Goal: Task Accomplishment & Management: Use online tool/utility

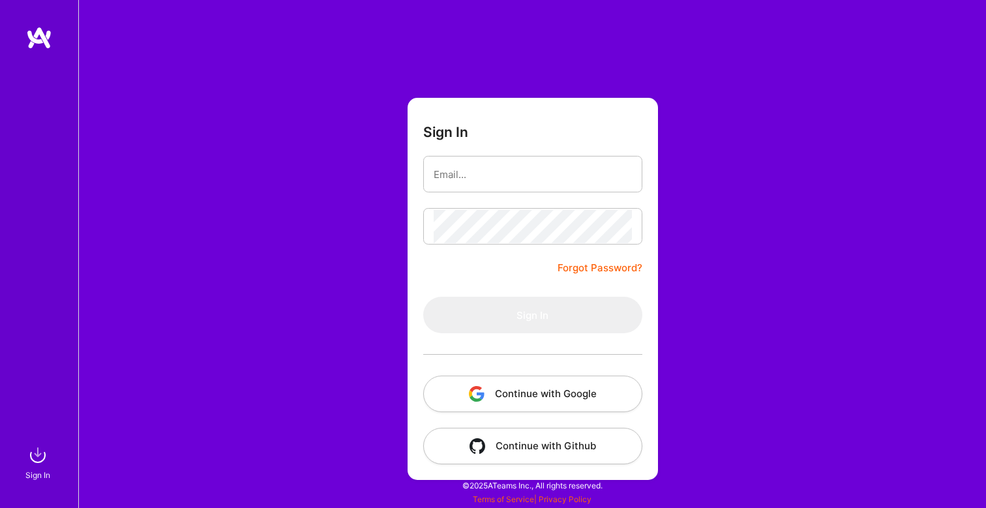
click at [486, 384] on button "Continue with Google" at bounding box center [532, 394] width 219 height 37
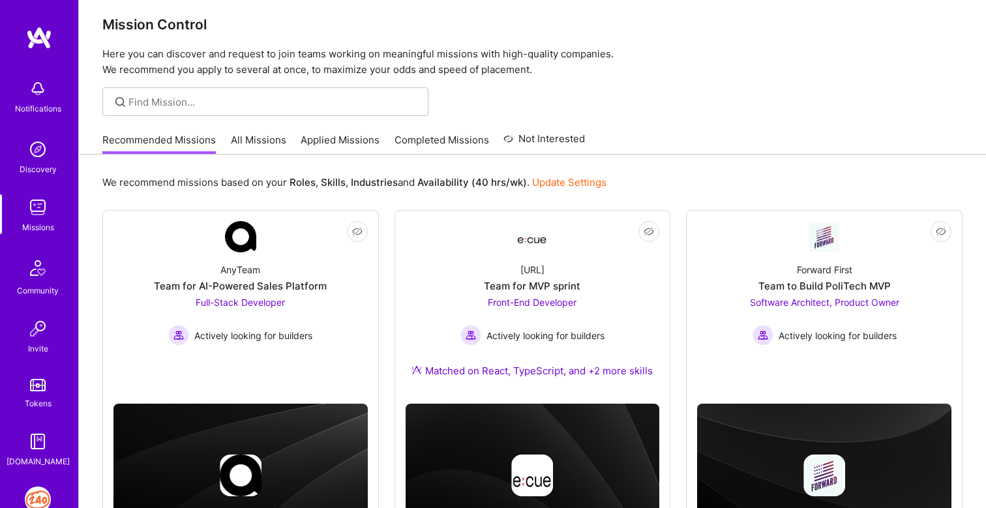
scroll to position [3, 0]
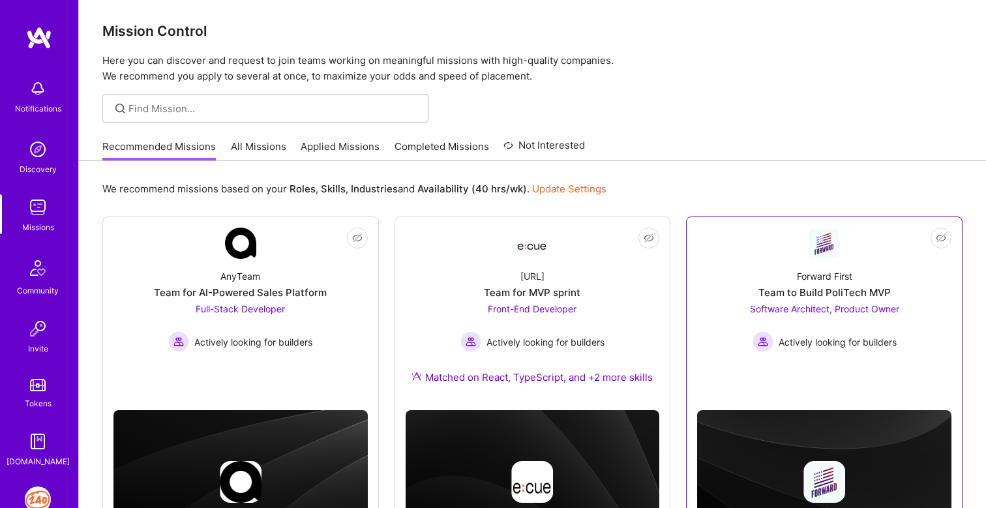
click at [828, 299] on div "Forward First Team to Build PoliTech MVP Software Architect, Product Owner Acti…" at bounding box center [824, 305] width 254 height 93
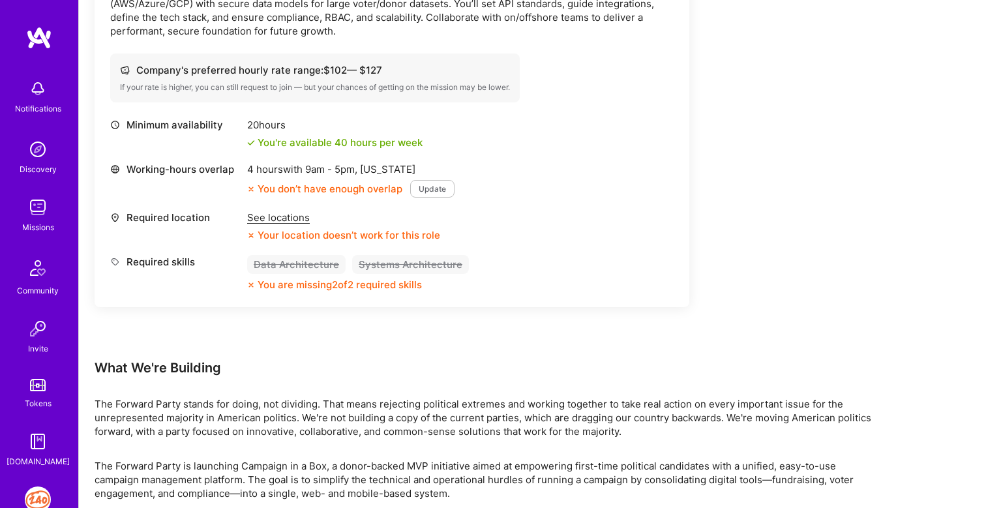
scroll to position [887, 0]
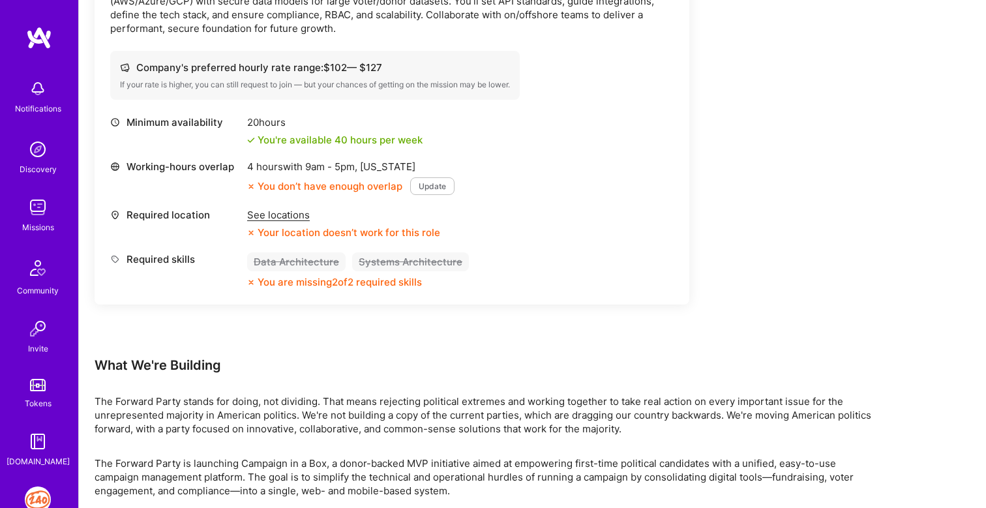
click at [293, 214] on div "See locations" at bounding box center [343, 215] width 193 height 14
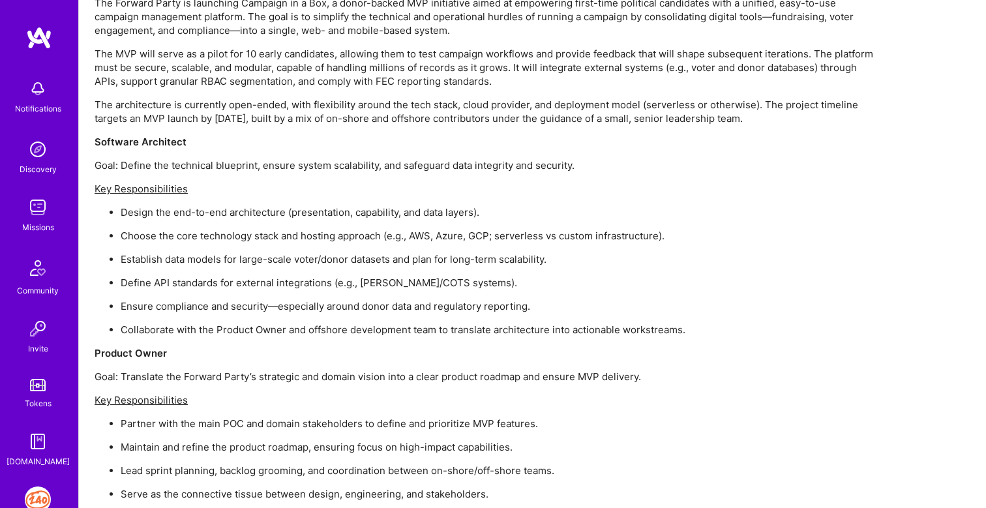
scroll to position [1370, 0]
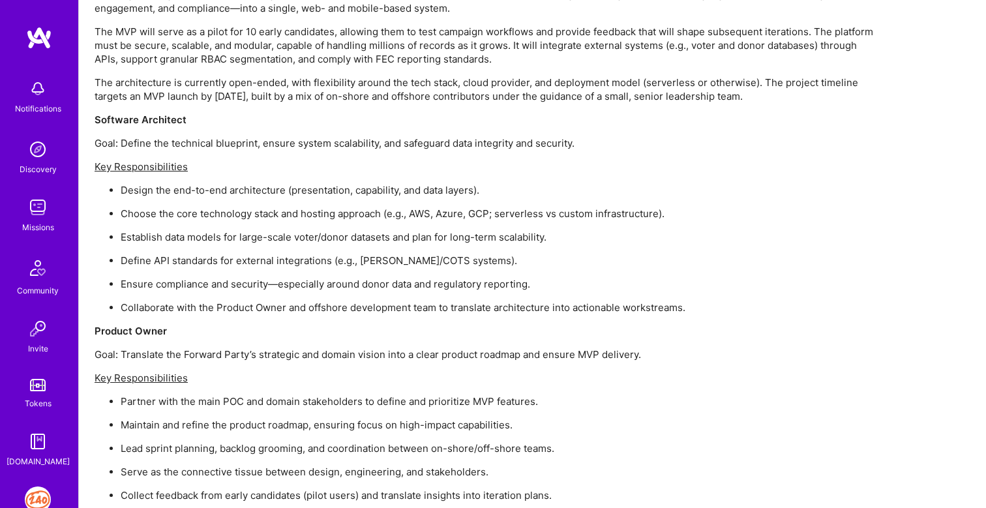
click at [44, 502] on img at bounding box center [38, 499] width 26 height 26
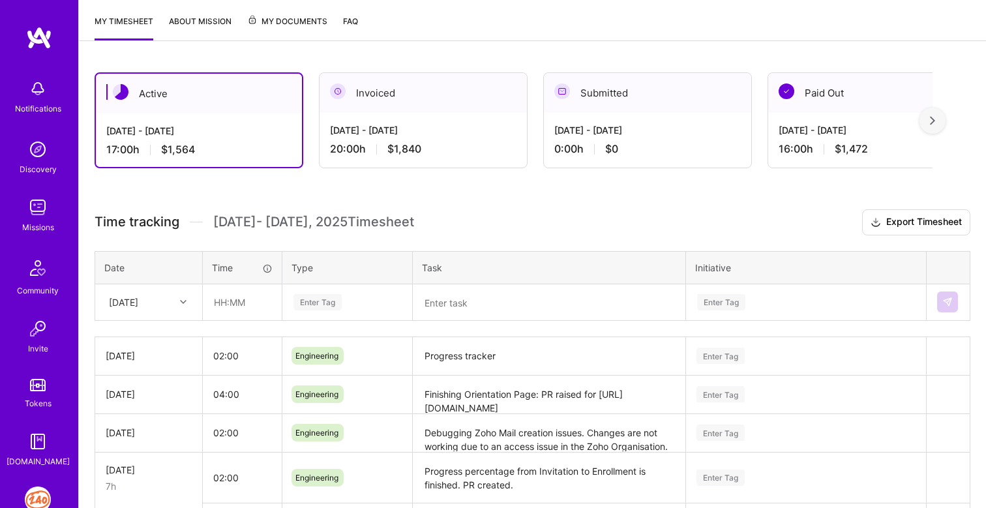
scroll to position [175, 0]
